Goal: Task Accomplishment & Management: Use online tool/utility

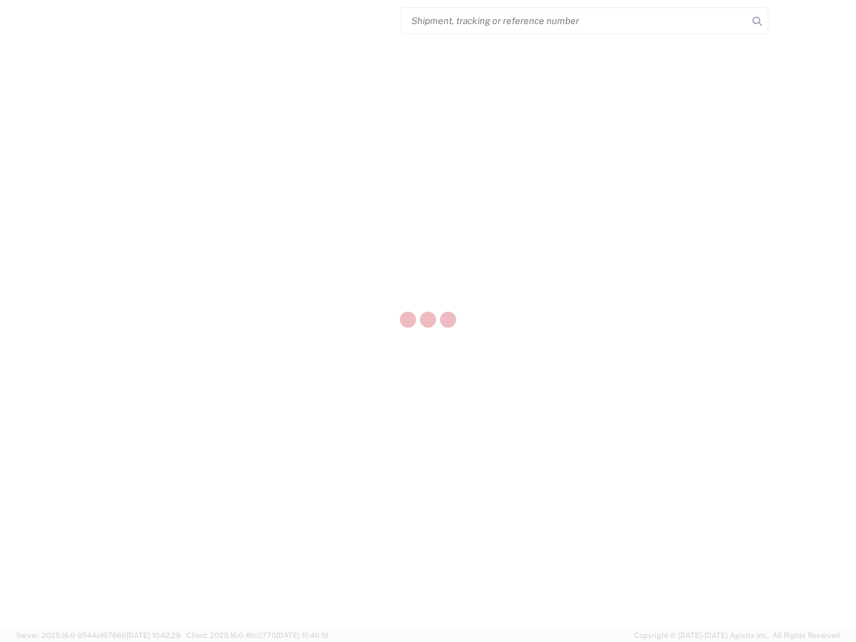
select select "US"
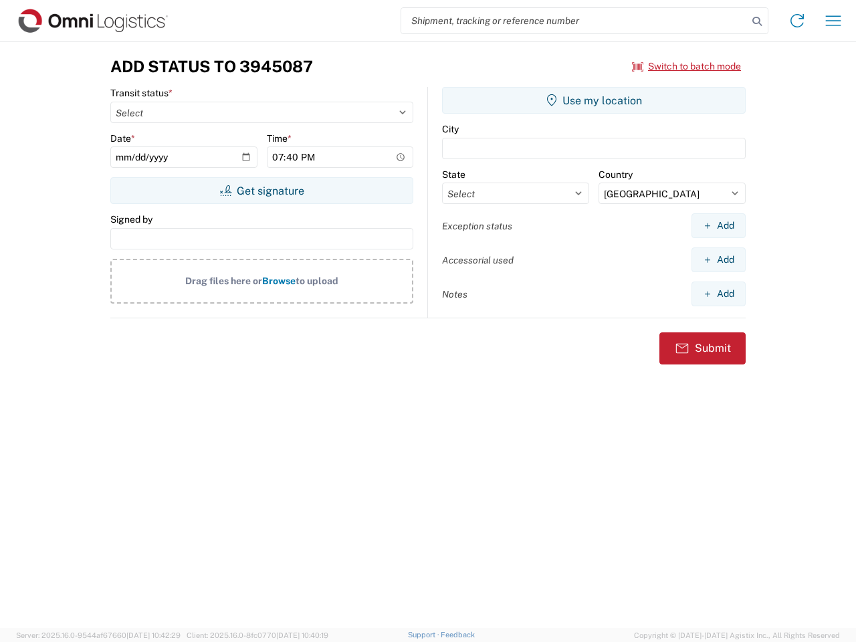
click at [574, 21] on input "search" at bounding box center [574, 20] width 346 height 25
click at [757, 21] on icon at bounding box center [756, 21] width 19 height 19
click at [797, 21] on icon at bounding box center [796, 20] width 21 height 21
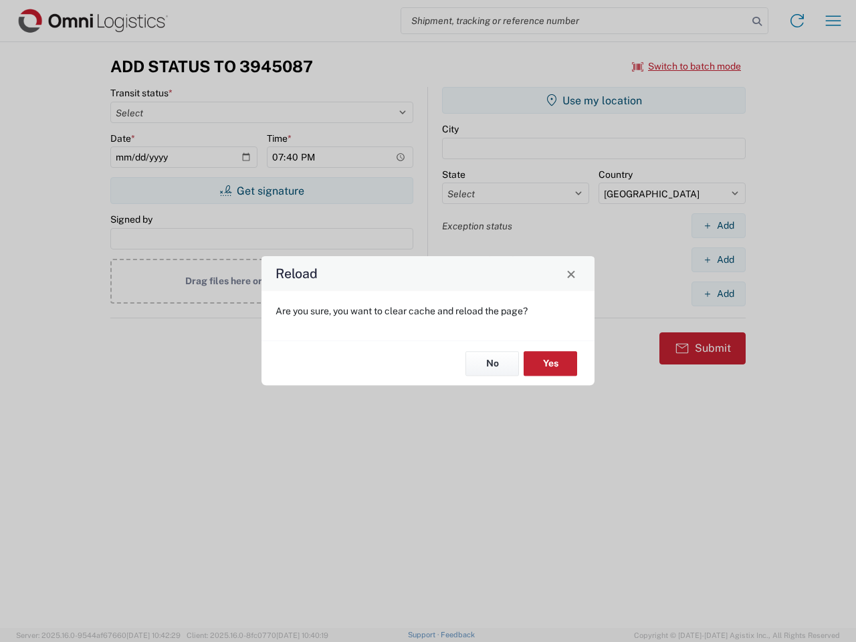
click at [687, 66] on div "Reload Are you sure, you want to clear cache and reload the page? No Yes" at bounding box center [428, 321] width 856 height 642
click at [261, 191] on div "Reload Are you sure, you want to clear cache and reload the page? No Yes" at bounding box center [428, 321] width 856 height 642
click at [594, 100] on div "Reload Are you sure, you want to clear cache and reload the page? No Yes" at bounding box center [428, 321] width 856 height 642
click at [718, 225] on div "Reload Are you sure, you want to clear cache and reload the page? No Yes" at bounding box center [428, 321] width 856 height 642
click at [718, 259] on div "Reload Are you sure, you want to clear cache and reload the page? No Yes" at bounding box center [428, 321] width 856 height 642
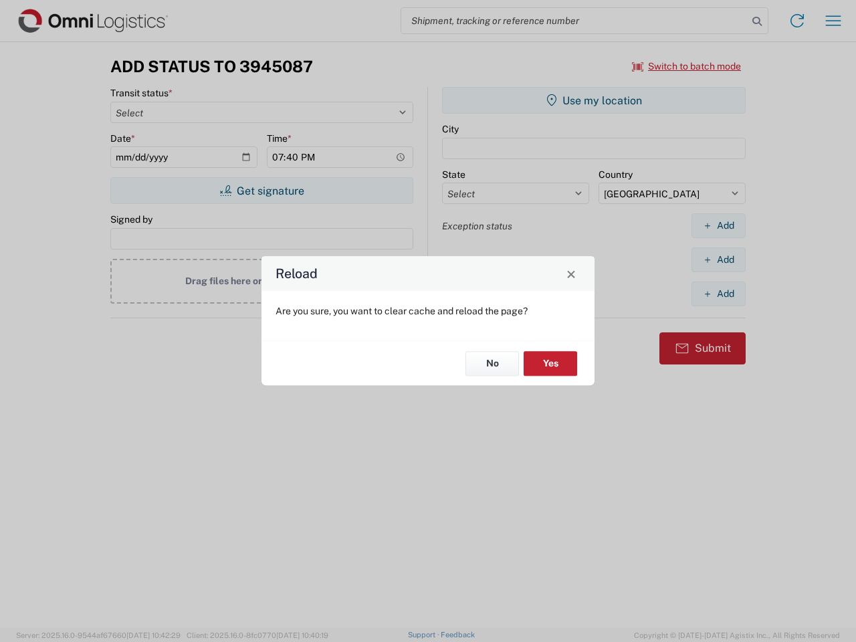
click at [718, 293] on div "Reload Are you sure, you want to clear cache and reload the page? No Yes" at bounding box center [428, 321] width 856 height 642
